Goal: Information Seeking & Learning: Learn about a topic

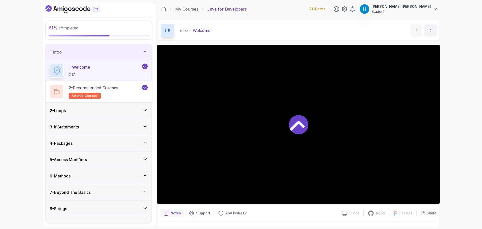
click at [101, 105] on div "2 - Loops" at bounding box center [99, 110] width 106 height 16
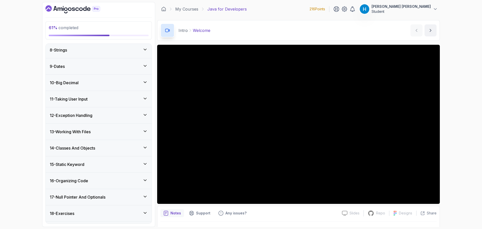
scroll to position [278, 0]
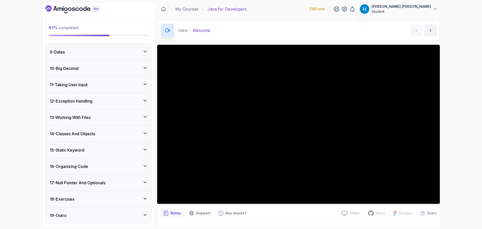
click at [93, 161] on div "16 - Organizing Code" at bounding box center [99, 166] width 106 height 16
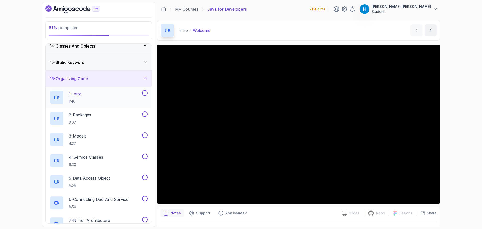
scroll to position [206, 0]
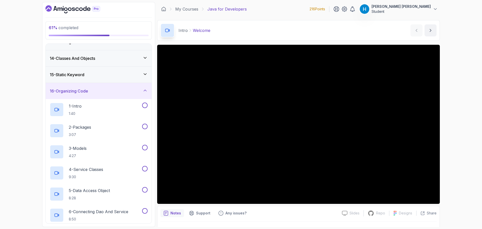
click at [101, 71] on div "15 - Static Keyword" at bounding box center [99, 75] width 106 height 16
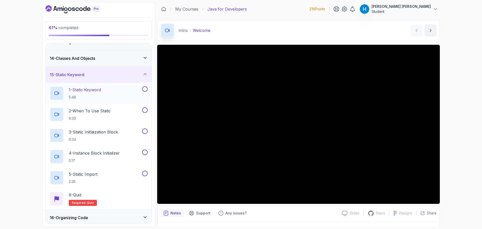
click at [125, 91] on div "1 - Static Keyword 5:48" at bounding box center [95, 93] width 91 height 14
click at [95, 61] on h3 "14 - Classes And Objects" at bounding box center [72, 58] width 45 height 6
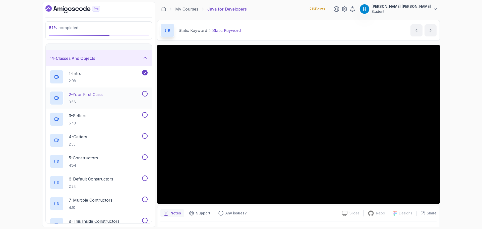
click at [120, 94] on div "2 - Your First Class 3:56" at bounding box center [95, 98] width 91 height 14
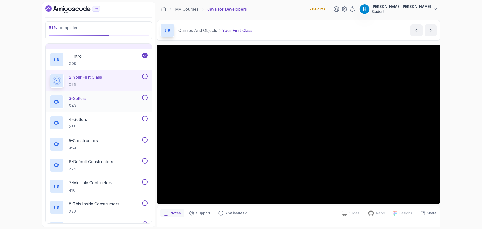
scroll to position [231, 0]
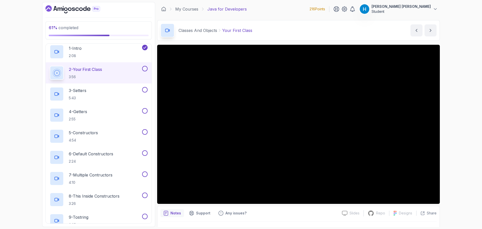
click at [325, 8] on p "216 Points" at bounding box center [318, 9] width 16 height 5
click at [72, 11] on icon "Dashboard" at bounding box center [72, 9] width 55 height 8
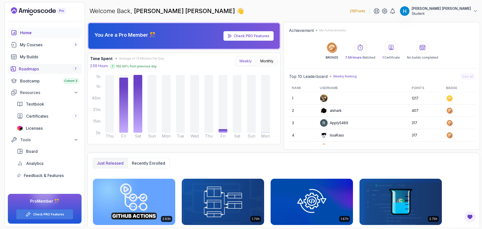
click at [32, 70] on div "Roadmaps 7" at bounding box center [49, 69] width 60 height 6
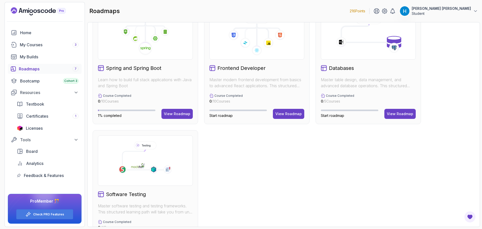
scroll to position [128, 0]
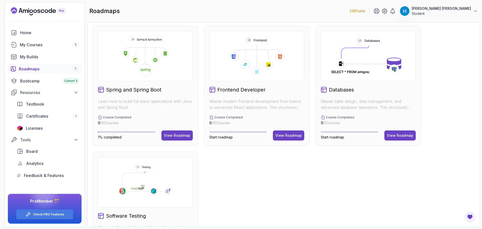
click at [361, 59] on icon at bounding box center [369, 56] width 78 height 42
click at [407, 137] on div "View Roadmap" at bounding box center [400, 135] width 26 height 5
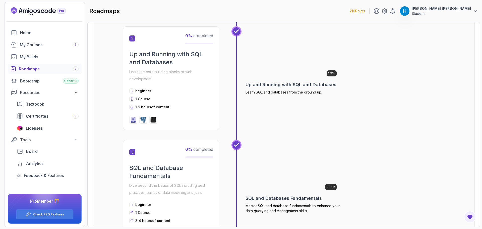
scroll to position [206, 0]
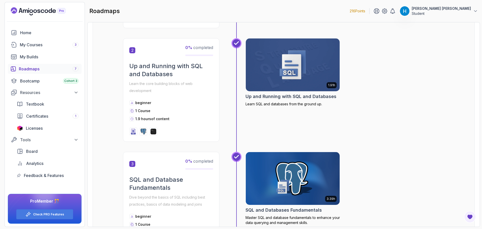
click at [134, 81] on p "Learn the core building blocks of web development" at bounding box center [171, 87] width 84 height 14
click at [131, 74] on div at bounding box center [131, 74] width 0 height 0
click at [149, 87] on p "Learn the core building blocks of web development" at bounding box center [171, 87] width 84 height 14
click at [170, 84] on p "Learn the core building blocks of web development" at bounding box center [171, 87] width 84 height 14
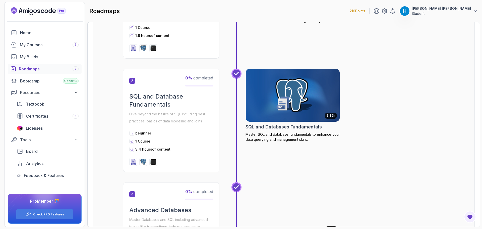
scroll to position [306, 0]
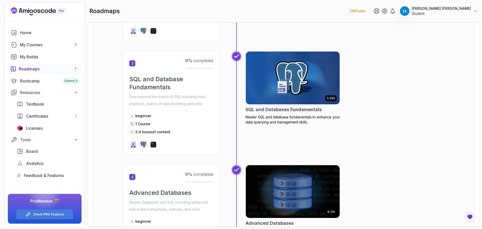
click at [133, 95] on p "Dive beyond the basics of SQL including best practices, basics of data modeling…" at bounding box center [171, 100] width 84 height 14
drag, startPoint x: 133, startPoint y: 95, endPoint x: 196, endPoint y: 104, distance: 63.6
click at [196, 104] on p "Dive beyond the basics of SQL including best practices, basics of data modeling…" at bounding box center [171, 100] width 84 height 14
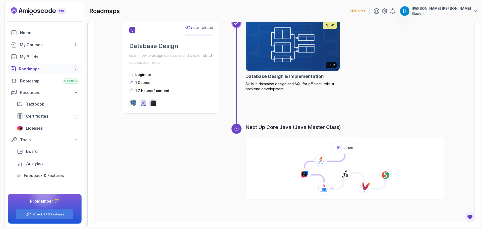
scroll to position [559, 0]
